Goal: Information Seeking & Learning: Check status

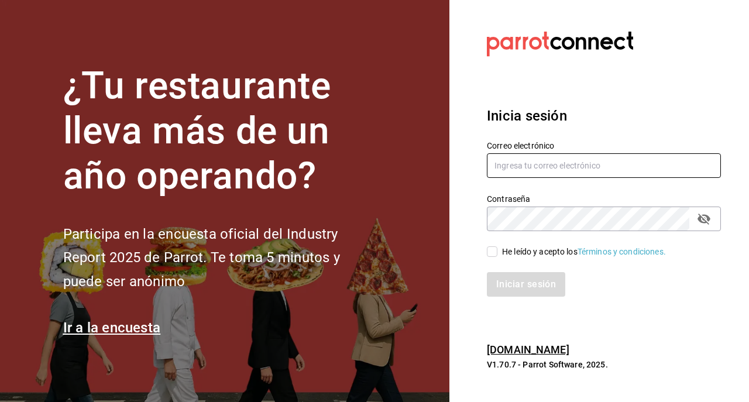
type input "[EMAIL_ADDRESS][DOMAIN_NAME]"
click at [496, 250] on input "He leído y acepto los Términos y condiciones." at bounding box center [492, 251] width 11 height 11
checkbox input "true"
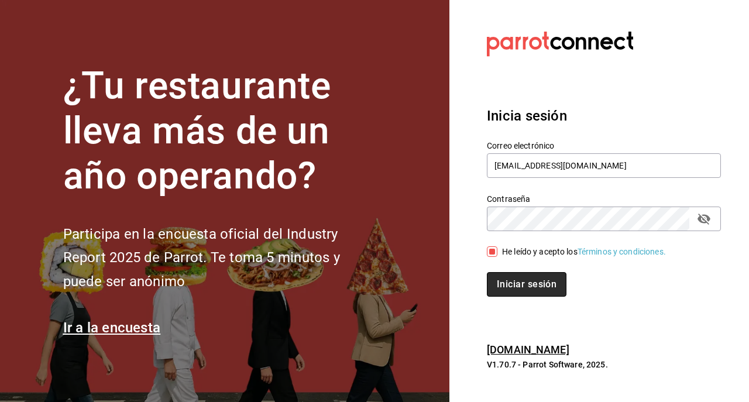
click at [503, 286] on button "Iniciar sesión" at bounding box center [527, 284] width 80 height 25
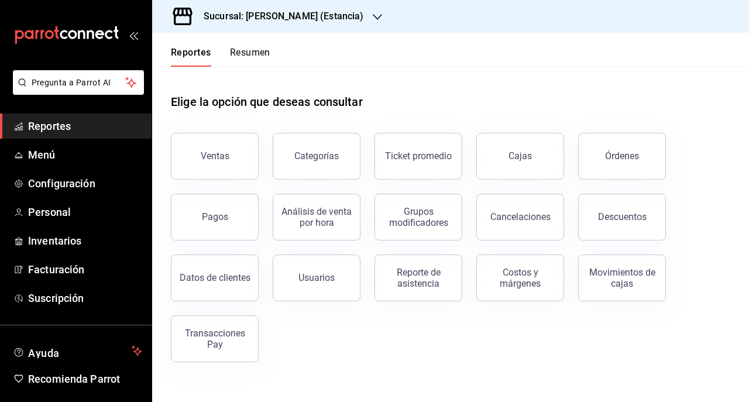
click at [289, 13] on h3 "Sucursal: Genki Poke (Estancia)" at bounding box center [278, 16] width 169 height 14
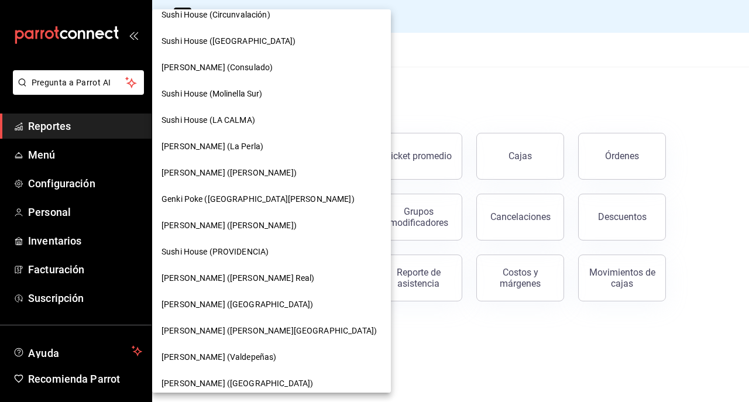
scroll to position [39, 0]
click at [224, 308] on span "Genki Poke (Liverpool)" at bounding box center [237, 304] width 152 height 12
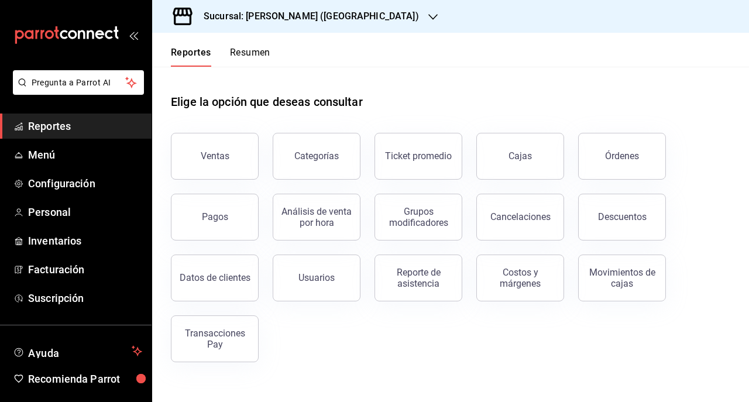
click at [478, 166] on div "Cajas" at bounding box center [513, 149] width 102 height 61
click at [517, 143] on link "Cajas" at bounding box center [520, 156] width 88 height 47
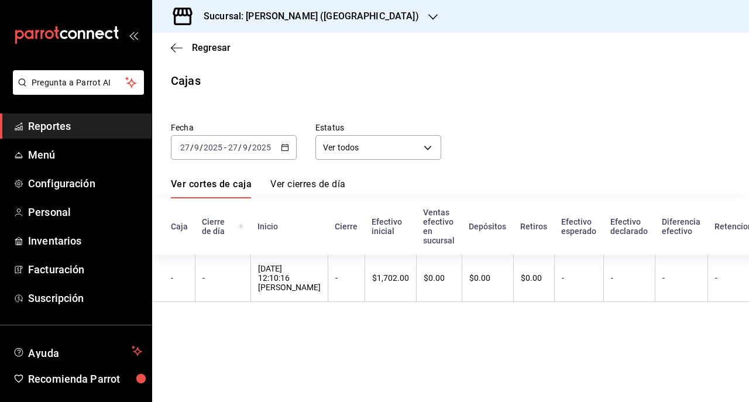
click at [283, 148] on icon "button" at bounding box center [285, 147] width 8 height 8
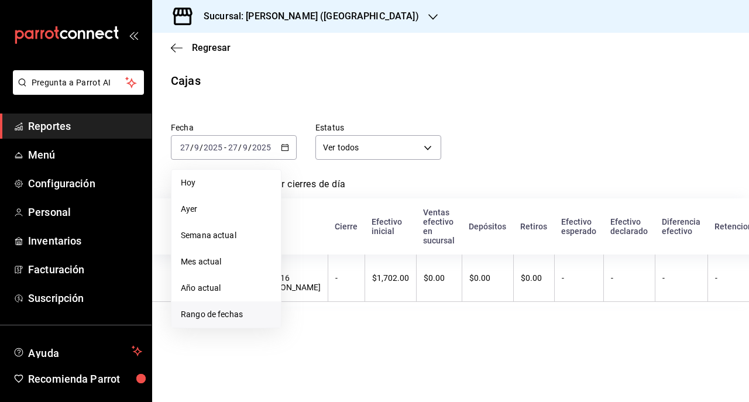
click at [194, 319] on span "Rango de fechas" at bounding box center [226, 314] width 91 height 12
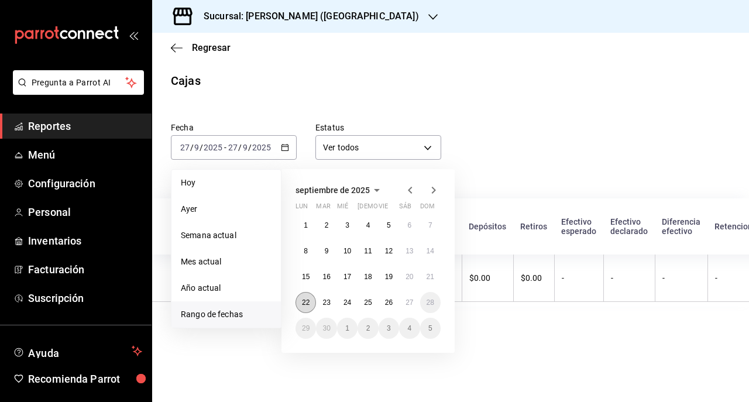
click at [305, 295] on button "22" at bounding box center [305, 302] width 20 height 21
click at [408, 303] on abbr "27" at bounding box center [409, 302] width 8 height 8
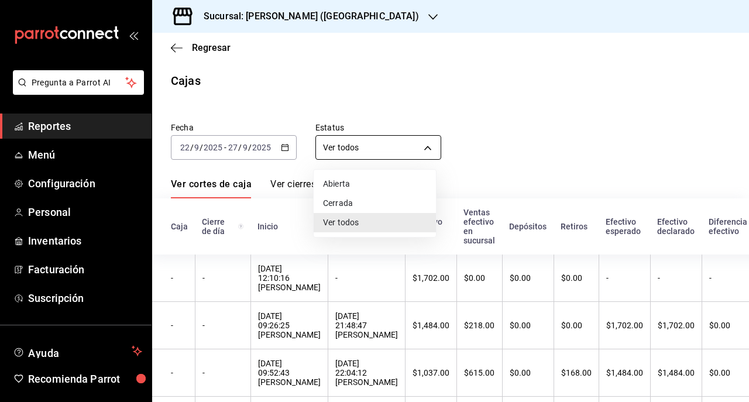
click at [400, 151] on body "Pregunta a Parrot AI Reportes Menú Configuración Personal Inventarios Facturaci…" at bounding box center [374, 201] width 749 height 402
click at [397, 216] on li "Ver todos" at bounding box center [375, 222] width 122 height 19
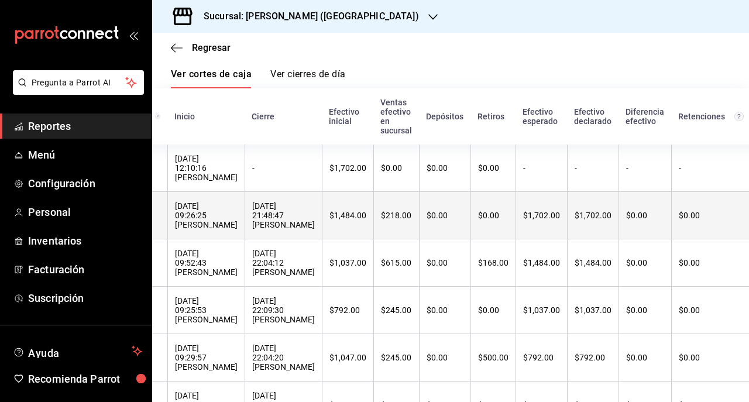
scroll to position [0, 84]
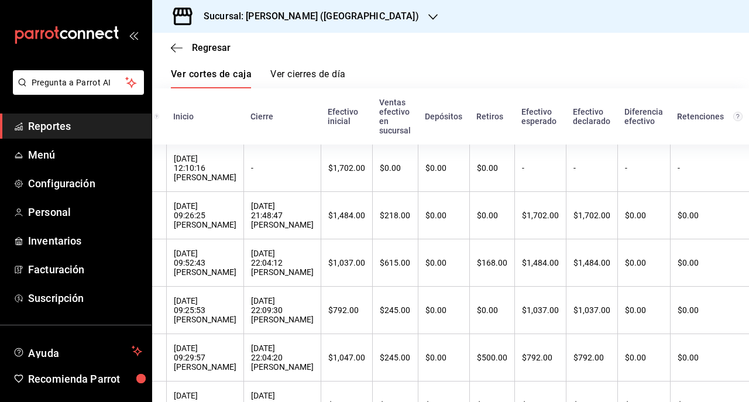
click at [282, 19] on h3 "Sucursal: Genki Poke (Liverpool)" at bounding box center [306, 16] width 225 height 14
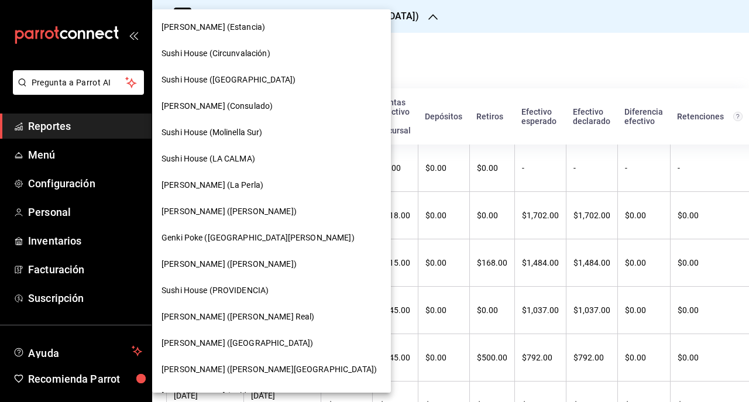
click at [216, 229] on div "Genki Poke (San Angel)" at bounding box center [271, 238] width 239 height 26
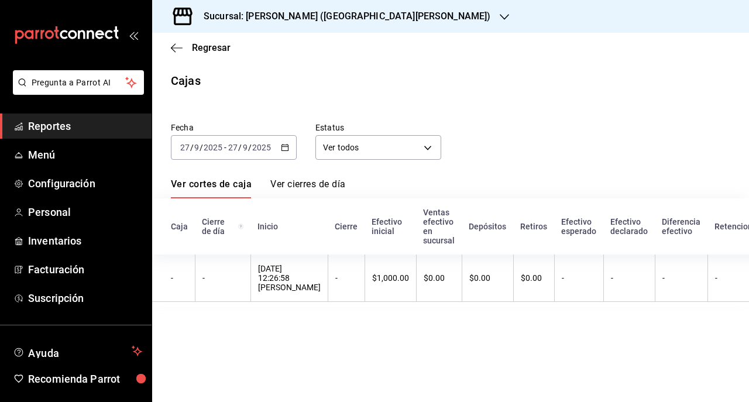
click at [282, 142] on div "2025-09-27 27 / 9 / 2025 - 2025-09-27 27 / 9 / 2025" at bounding box center [234, 147] width 126 height 25
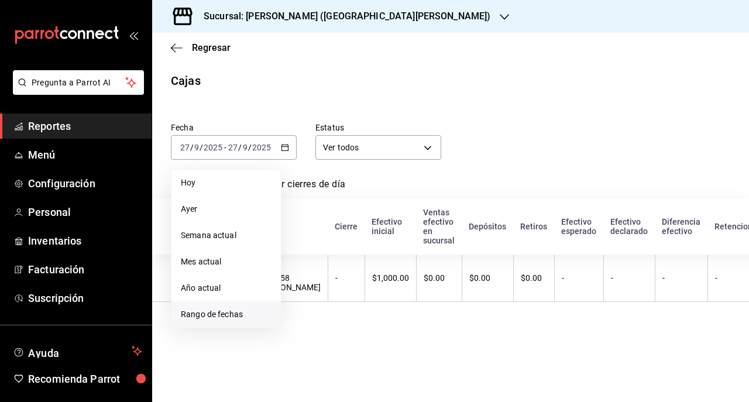
click at [201, 306] on li "Rango de fechas" at bounding box center [225, 314] width 109 height 26
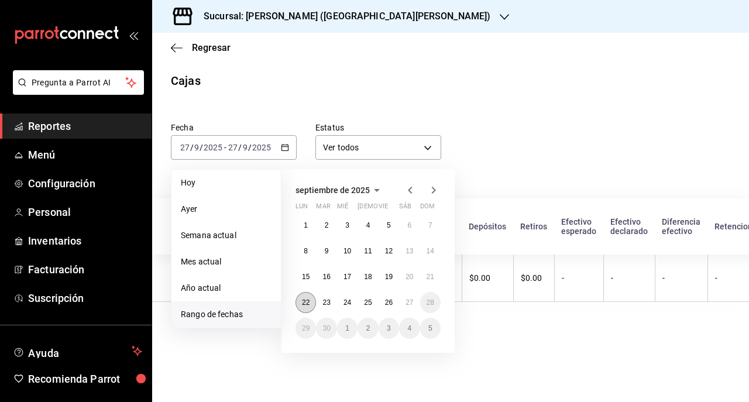
click at [297, 298] on button "22" at bounding box center [305, 302] width 20 height 21
click at [416, 301] on button "27" at bounding box center [409, 302] width 20 height 21
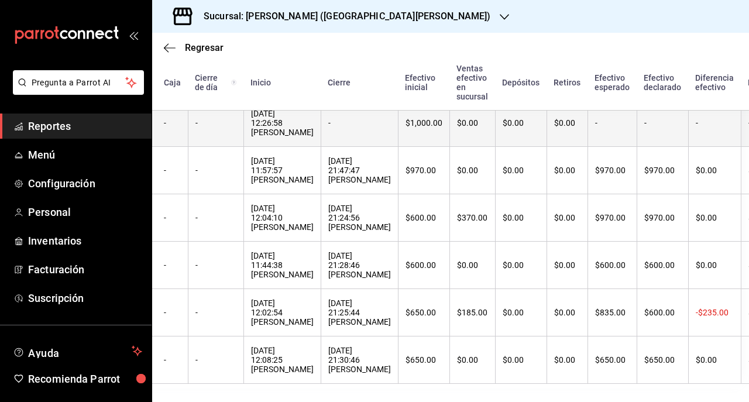
scroll to position [177, 6]
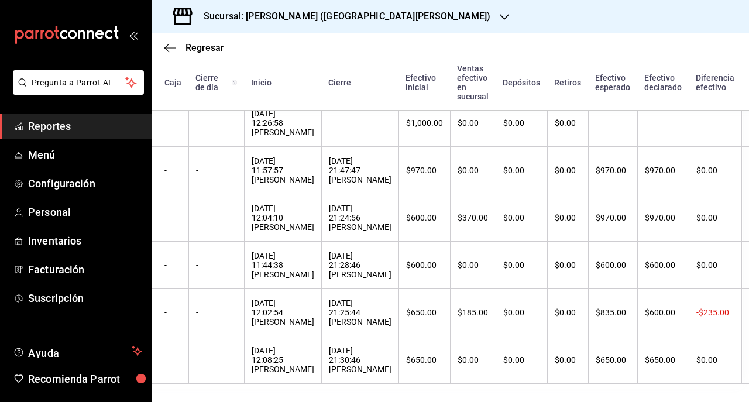
click at [350, 26] on div "Sucursal: Genki Poke (San Angel)" at bounding box center [337, 16] width 352 height 33
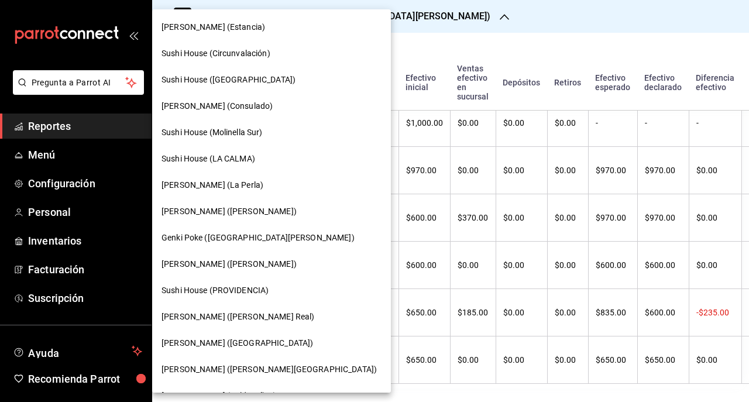
click at [207, 338] on span "Genki Poke (Liverpool)" at bounding box center [237, 343] width 152 height 12
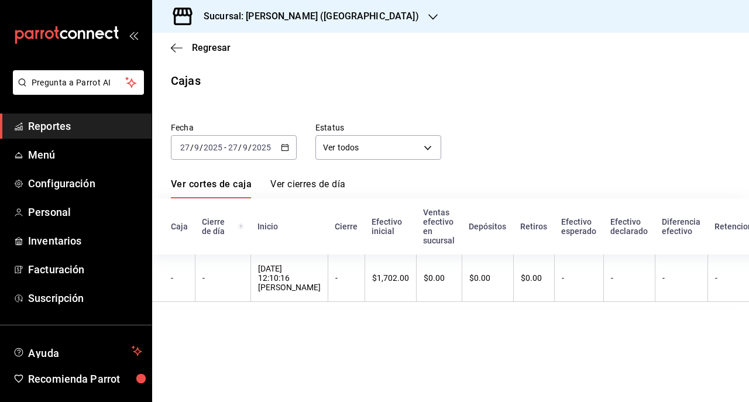
click at [280, 147] on div "2025-09-27 27 / 9 / 2025 - 2025-09-27 27 / 9 / 2025" at bounding box center [234, 147] width 126 height 25
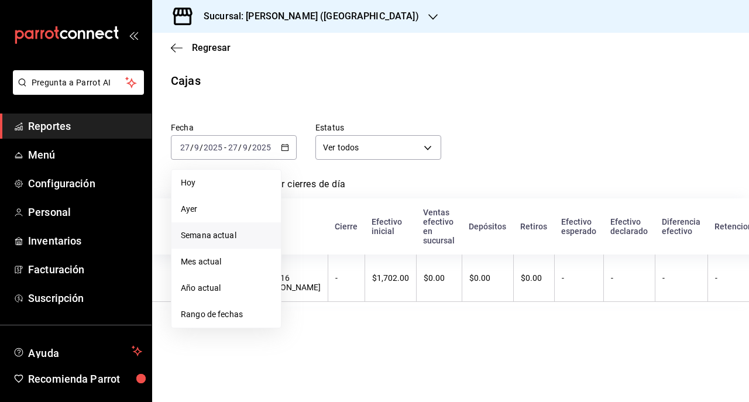
click at [191, 239] on span "Semana actual" at bounding box center [226, 235] width 91 height 12
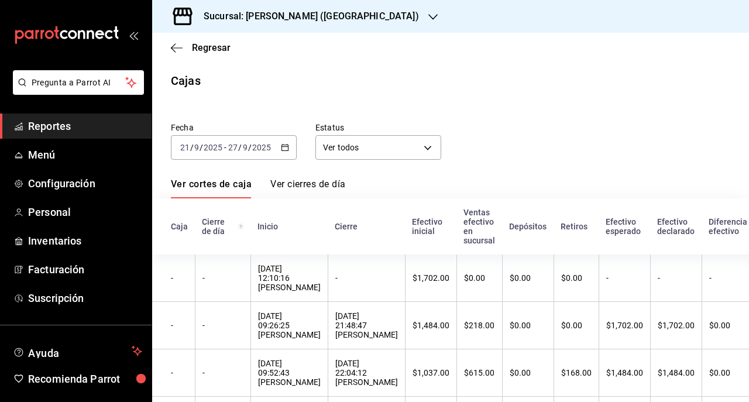
click at [351, 23] on div "Sucursal: Genki Poke (Liverpool)" at bounding box center [301, 16] width 281 height 33
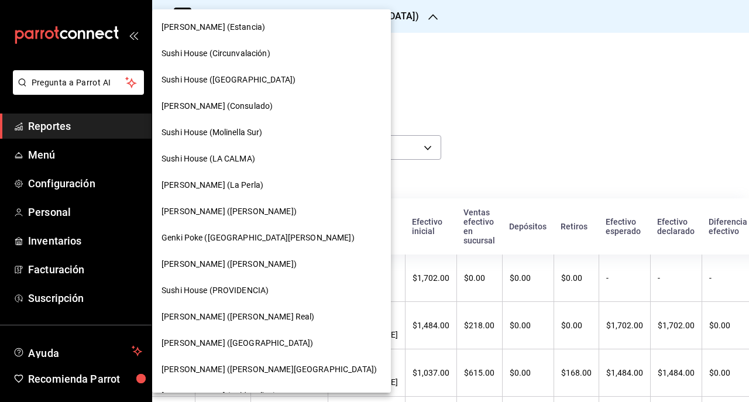
click at [241, 232] on span "Genki Poke (San Angel)" at bounding box center [257, 238] width 193 height 12
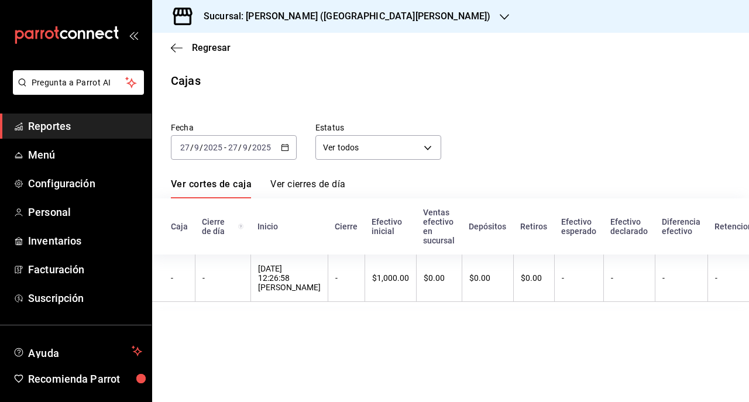
click at [273, 146] on div "2025-09-27 27 / 9 / 2025 - 2025-09-27 27 / 9 / 2025" at bounding box center [234, 147] width 126 height 25
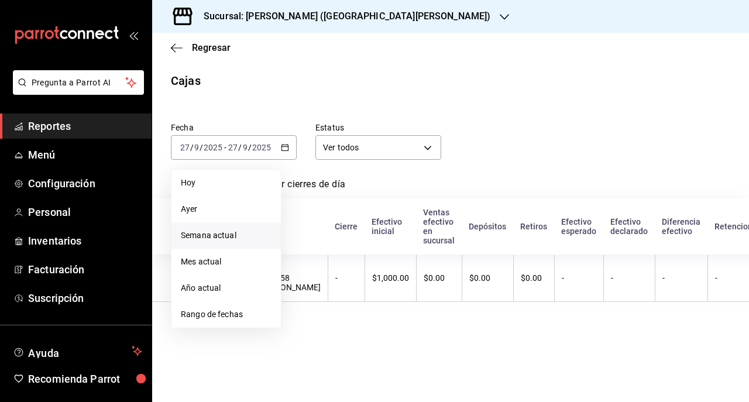
click at [212, 228] on li "Semana actual" at bounding box center [225, 235] width 109 height 26
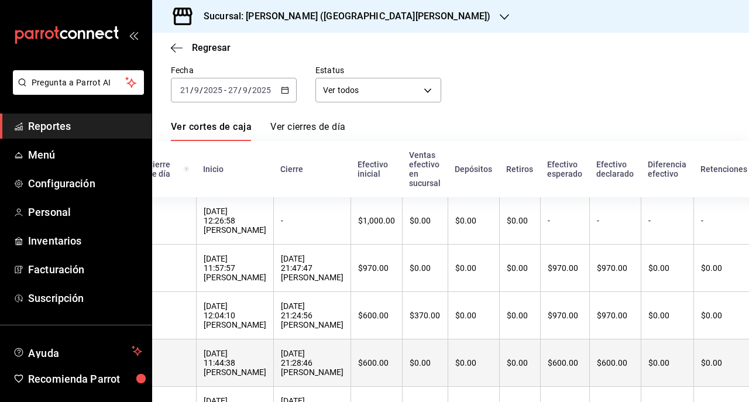
scroll to position [0, 50]
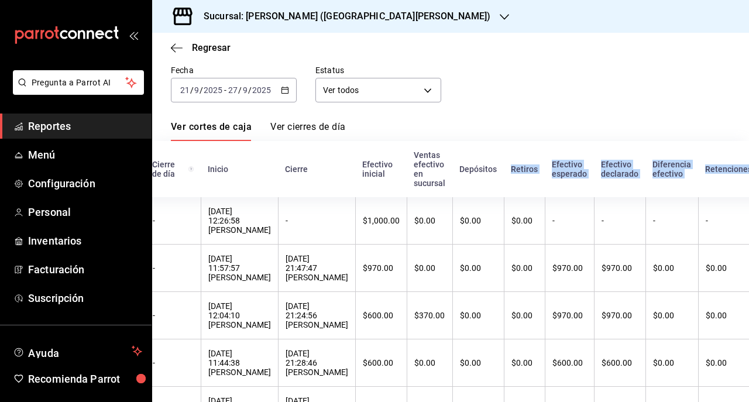
drag, startPoint x: 470, startPoint y: 170, endPoint x: 690, endPoint y: 176, distance: 219.5
click at [690, 176] on tr "Caja Cierre de día Inicio Cierre Efectivo inicial Ventas efectivo en sucursal D…" at bounding box center [491, 169] width 779 height 56
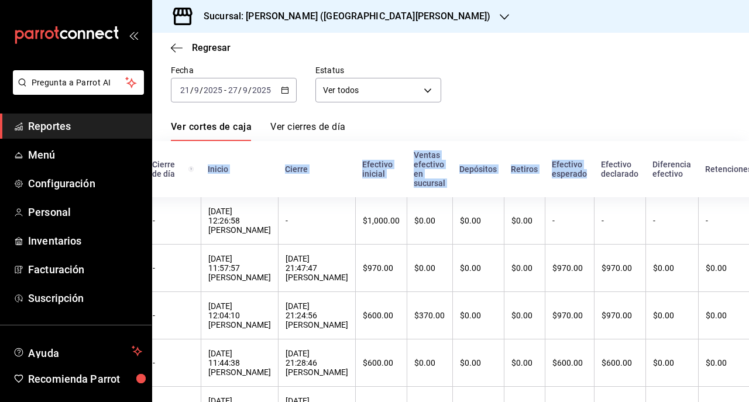
drag, startPoint x: 203, startPoint y: 170, endPoint x: 548, endPoint y: 173, distance: 345.1
click at [548, 173] on tr "Caja Cierre de día Inicio Cierre Efectivo inicial Ventas efectivo en sucursal D…" at bounding box center [491, 169] width 779 height 56
click at [552, 173] on th "Efectivo esperado" at bounding box center [569, 169] width 49 height 56
click at [545, 146] on th "Efectivo esperado" at bounding box center [569, 169] width 49 height 56
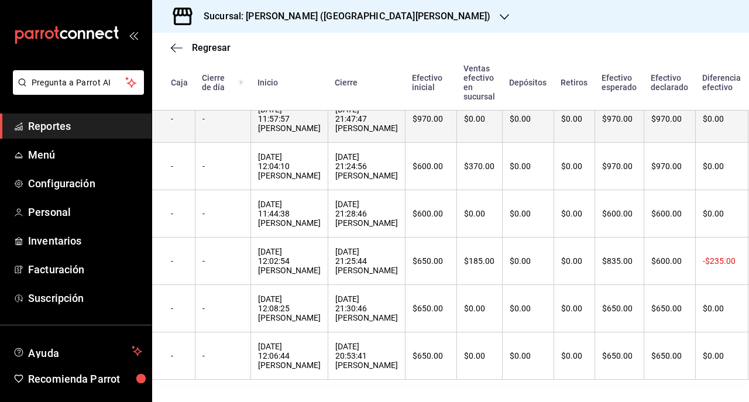
scroll to position [247, 0]
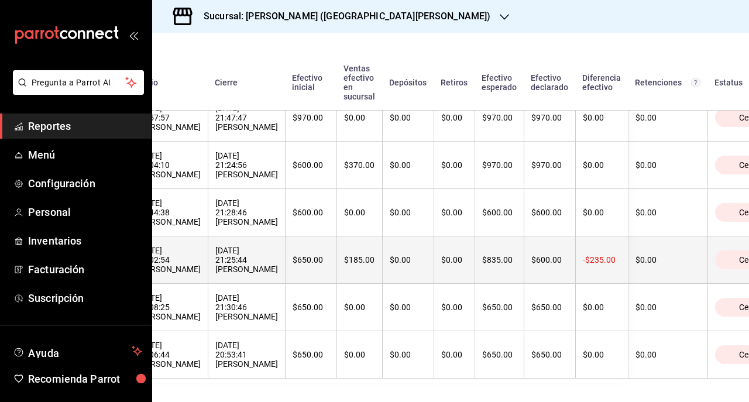
scroll to position [247, 0]
